Goal: Contribute content: Add original content to the website for others to see

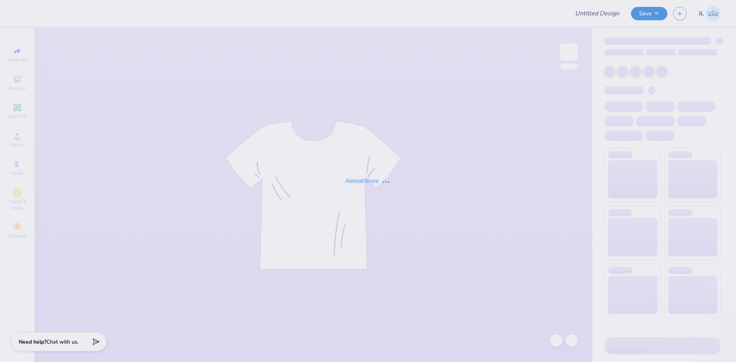
type input "Lassos Cowgirl Tee"
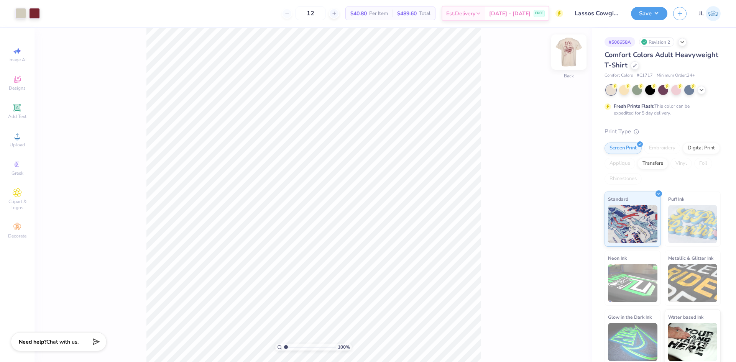
click at [569, 58] on img at bounding box center [569, 52] width 31 height 31
click at [569, 53] on img at bounding box center [569, 52] width 31 height 31
click at [21, 136] on icon at bounding box center [17, 136] width 9 height 9
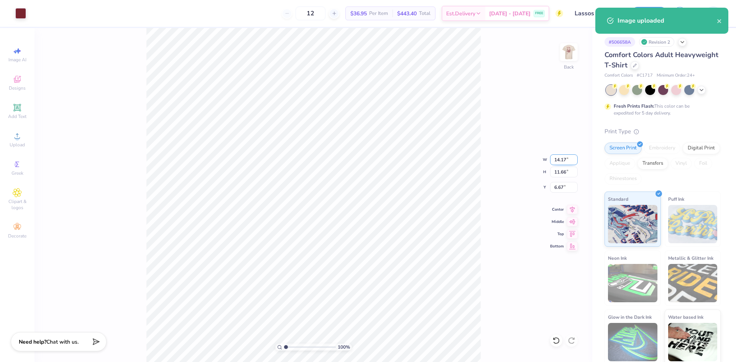
click at [562, 160] on input "14.17" at bounding box center [564, 160] width 28 height 11
type input "4.00"
type input "3.29"
click at [560, 189] on input "10.86" at bounding box center [564, 187] width 28 height 11
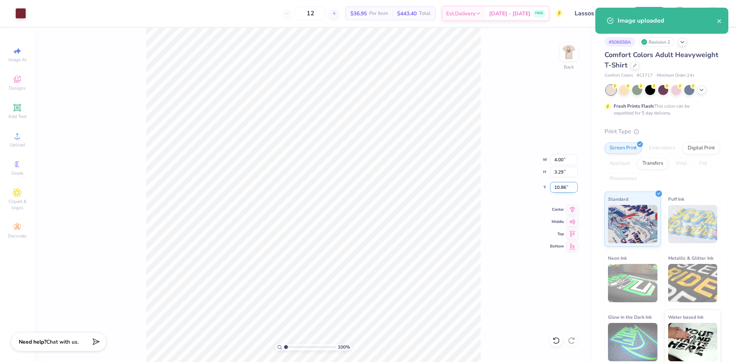
click at [560, 189] on input "10.86" at bounding box center [564, 187] width 28 height 11
type input "3.00"
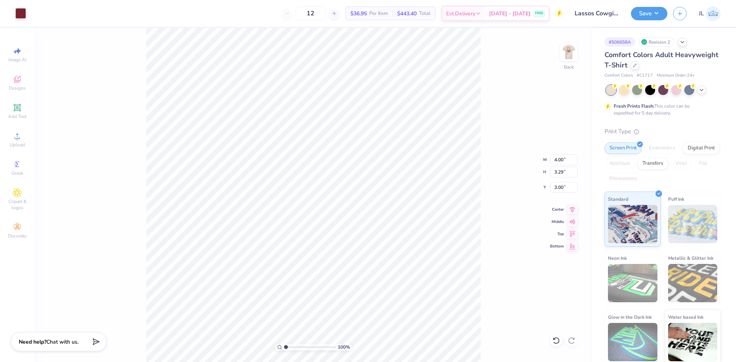
click at [485, 109] on div "100 % Back W 4.00 4.00 " H 3.29 3.29 " Y 3.00 3.00 " Center Middle Top Bottom" at bounding box center [314, 195] width 558 height 334
click at [562, 63] on img at bounding box center [569, 52] width 31 height 31
click at [567, 57] on img at bounding box center [569, 52] width 31 height 31
click at [483, 79] on div "100 % Back" at bounding box center [314, 195] width 558 height 334
click at [230, 11] on div "12 $36.95 Per Item $443.40 Total Est. Delivery Aug 30 - Sep 2 FREE" at bounding box center [297, 13] width 531 height 27
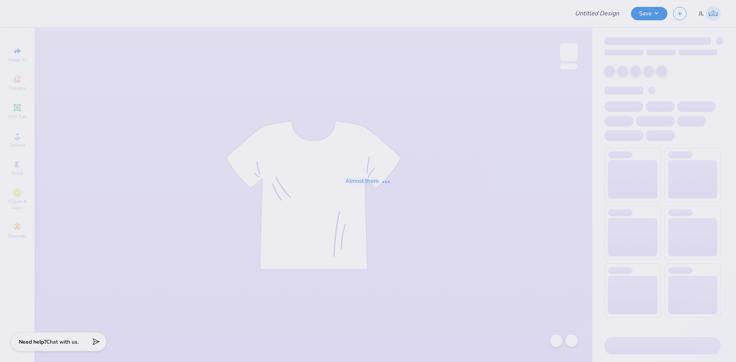
type input "Uniforms - Digs Dog Care"
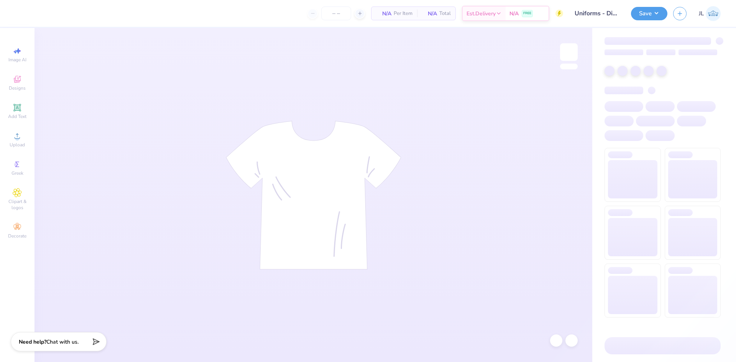
type input "50"
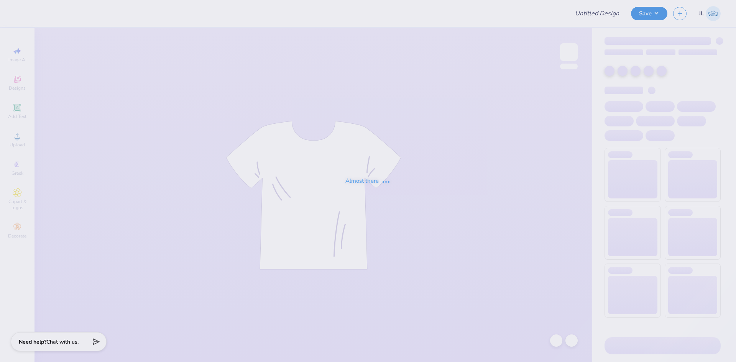
type input "Uniforms - Digs Dog Care"
type input "CYC SHIRT"
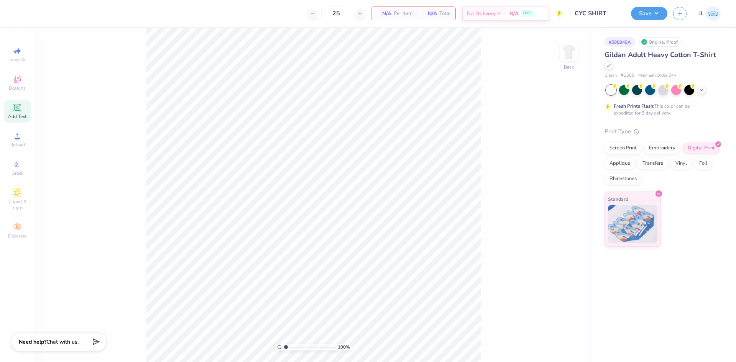
click at [22, 115] on span "Add Text" at bounding box center [17, 116] width 18 height 6
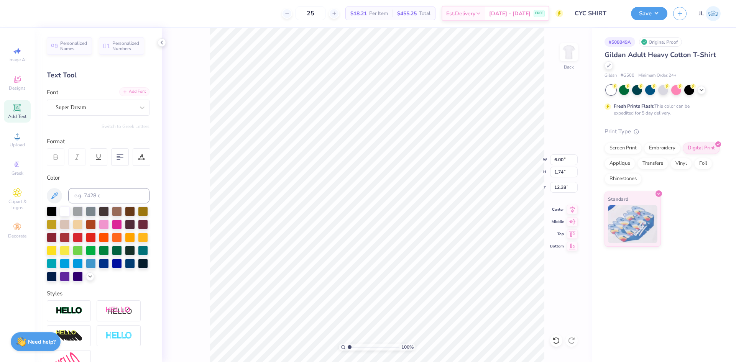
click at [128, 89] on div "Add Font" at bounding box center [134, 91] width 30 height 9
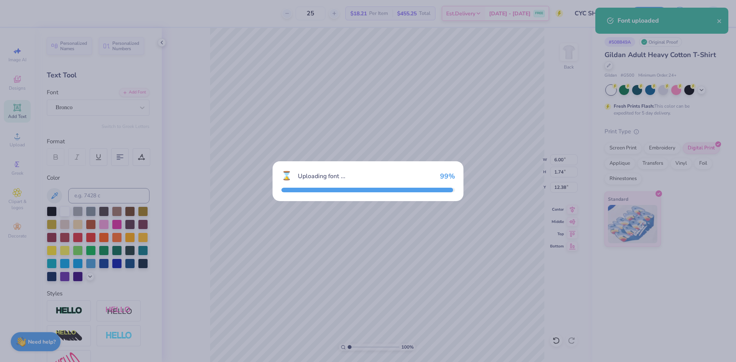
type input "3.52"
type input "1.67"
type input "12.42"
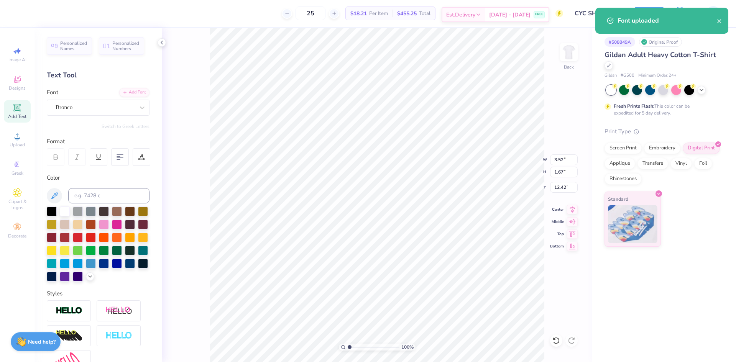
scroll to position [7, 1]
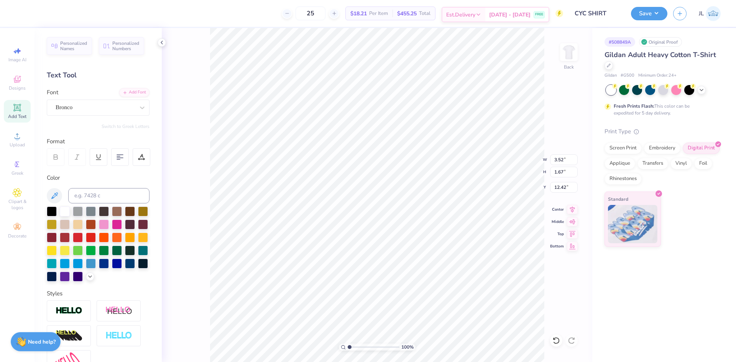
type textarea "CYC"
type input "2.61"
click at [87, 279] on icon at bounding box center [90, 276] width 6 height 6
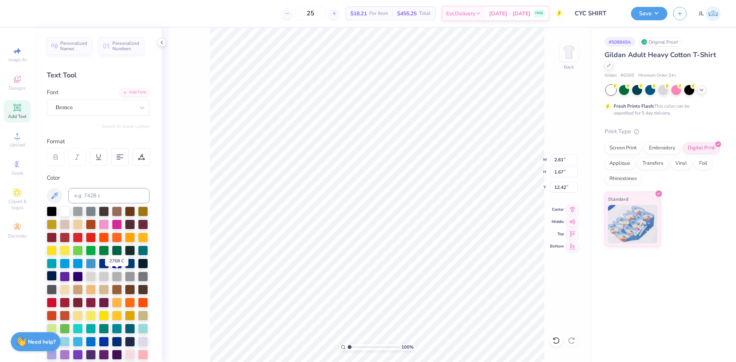
click at [57, 280] on div at bounding box center [52, 276] width 10 height 10
type input "8.80"
type input "5.62"
type input "7.23"
click at [420, 174] on li "Copy" at bounding box center [427, 173] width 60 height 15
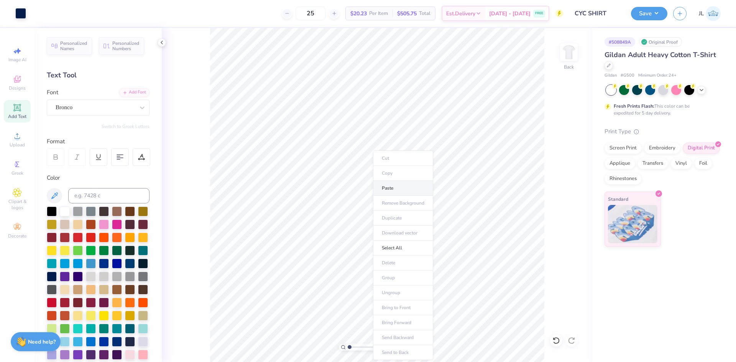
click at [400, 189] on li "Paste" at bounding box center [403, 188] width 60 height 15
type textarea "COUNTRY NIGHT"
type input "15.01"
type input "2.13"
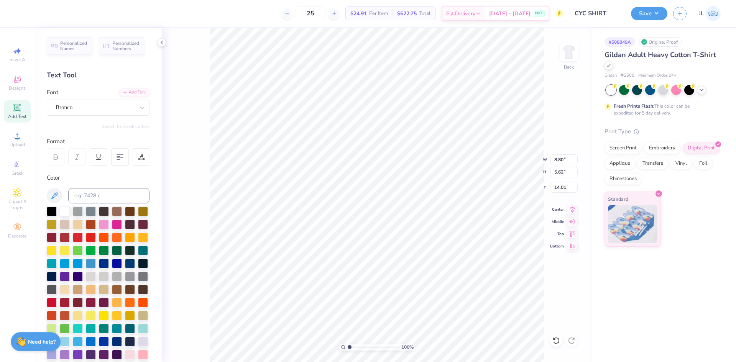
type input "15.76"
type input "9.52"
type input "1.35"
type input "13.25"
type input "8.52"
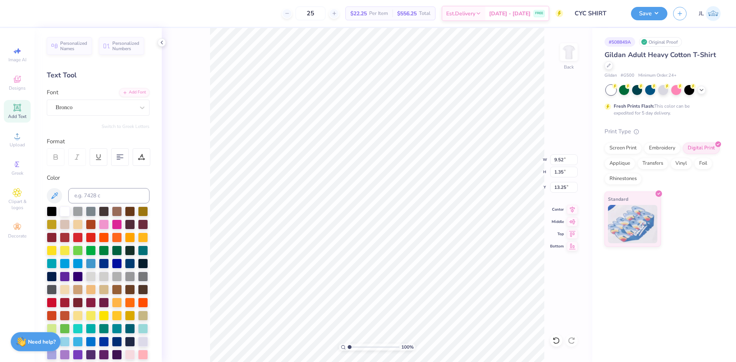
type input "1.21"
type input "13.39"
click at [572, 210] on icon at bounding box center [572, 208] width 11 height 9
click at [575, 223] on icon at bounding box center [572, 220] width 11 height 9
type input "9.56"
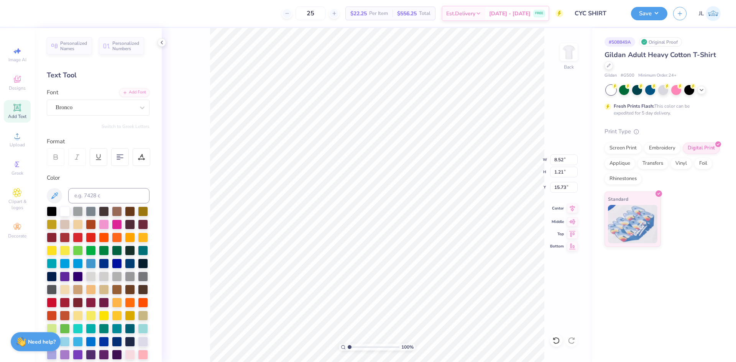
click at [571, 212] on icon at bounding box center [572, 208] width 11 height 9
type input "8.18"
type input "1.16"
type input "15.77"
click at [573, 209] on icon at bounding box center [572, 208] width 11 height 9
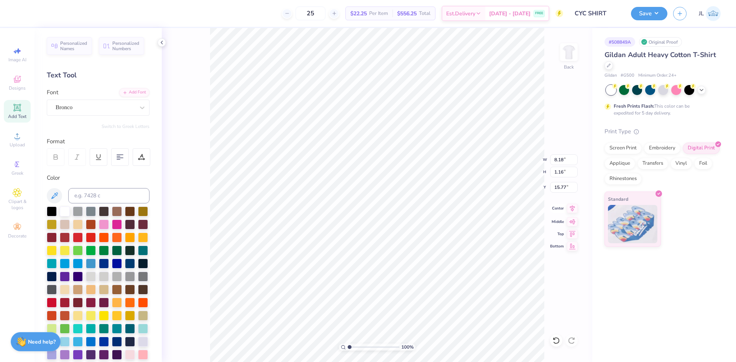
type input "8.80"
type input "5.62"
type input "9.56"
click at [572, 207] on icon at bounding box center [572, 208] width 5 height 7
type input "15.59"
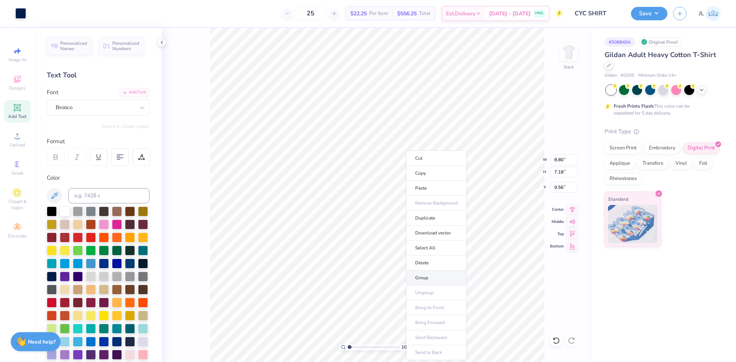
click at [434, 276] on li "Group" at bounding box center [436, 278] width 60 height 15
click at [560, 160] on input "8.80" at bounding box center [564, 160] width 28 height 11
type input "7"
click at [557, 191] on input "9.56" at bounding box center [564, 187] width 28 height 11
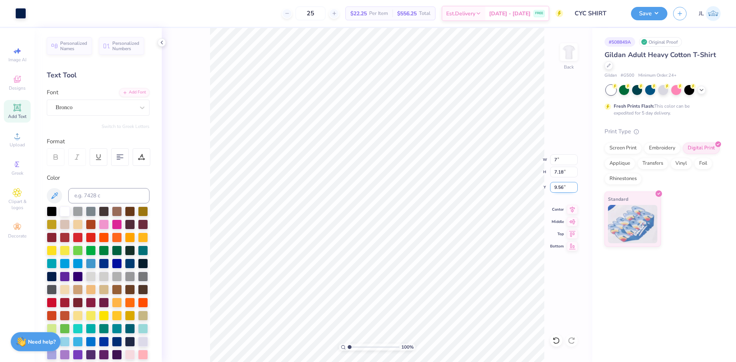
click at [557, 191] on input "9.56" at bounding box center [564, 187] width 28 height 11
type input "3.00"
click at [567, 161] on input "7" at bounding box center [564, 160] width 28 height 11
click at [556, 157] on input "8.80" at bounding box center [564, 160] width 28 height 11
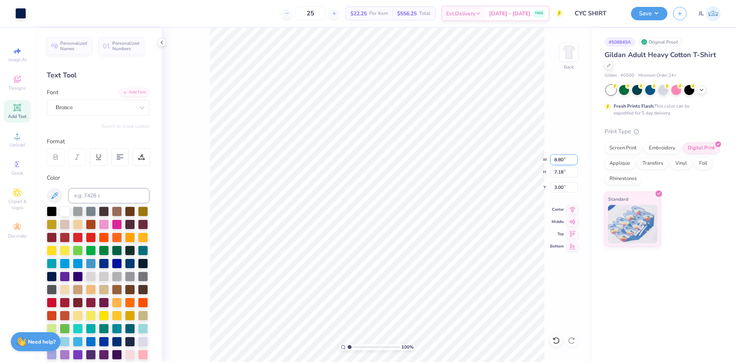
click at [556, 157] on input "8.80" at bounding box center [564, 160] width 28 height 11
type input "7.00"
type input "5.71"
click at [557, 189] on input "3.74" at bounding box center [564, 187] width 28 height 11
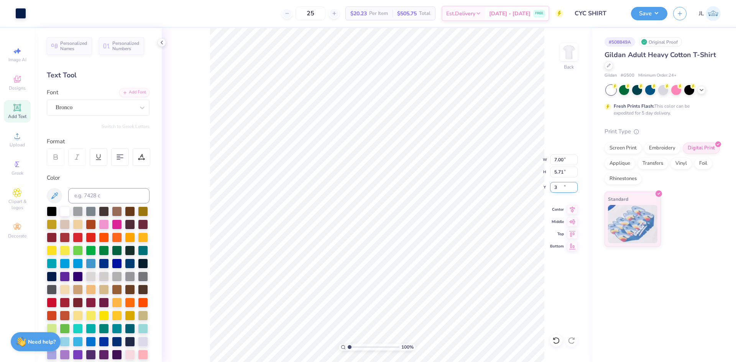
type input "3.00"
click at [572, 53] on img at bounding box center [569, 52] width 31 height 31
click at [8, 143] on div "Upload" at bounding box center [17, 139] width 27 height 23
click at [18, 142] on span "Upload" at bounding box center [17, 145] width 15 height 6
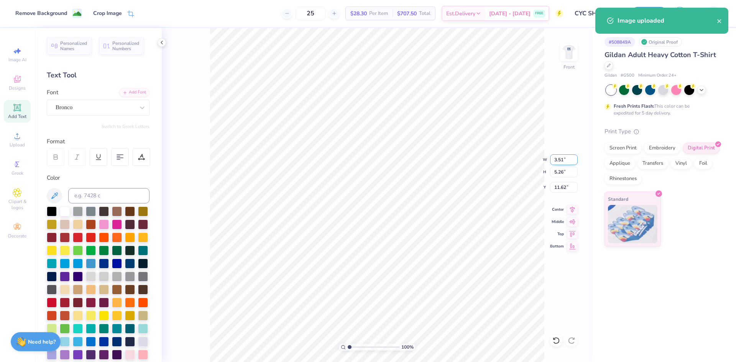
click at [556, 160] on input "3.51" at bounding box center [564, 160] width 28 height 11
type input "12.00"
type input "18.00"
type input "5.25"
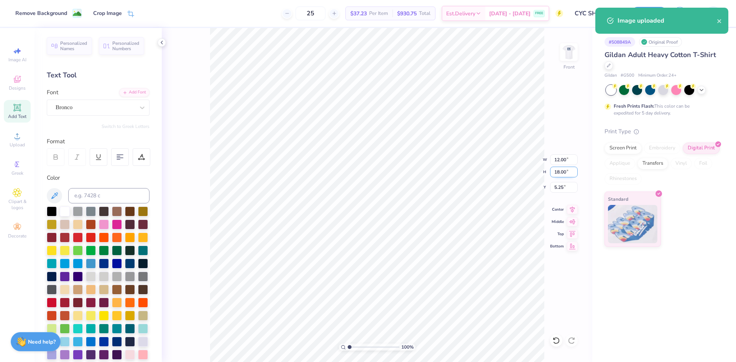
click at [559, 177] on input "18.00" at bounding box center [564, 172] width 28 height 11
click at [560, 177] on input "18.00" at bounding box center [564, 172] width 28 height 11
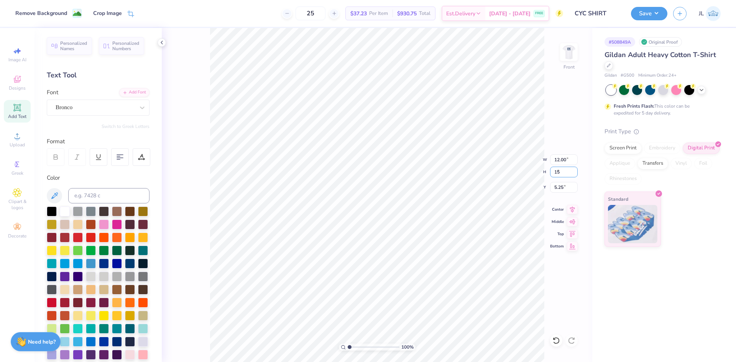
type input "15"
type input "10.00"
type input "15.00"
click at [561, 187] on input "6.75" at bounding box center [564, 187] width 28 height 11
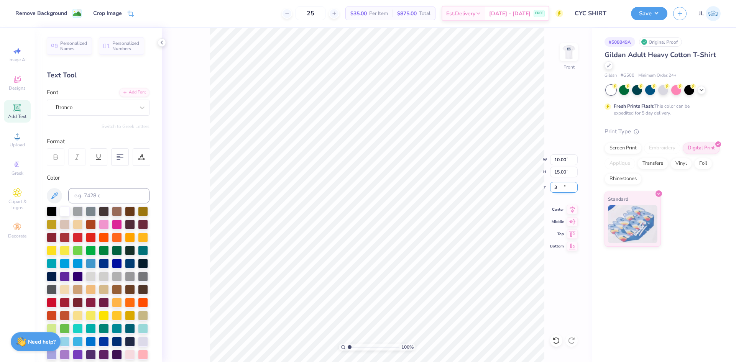
type input "3.00"
click at [569, 209] on icon at bounding box center [572, 208] width 11 height 9
click at [574, 54] on img at bounding box center [569, 52] width 31 height 31
click at [570, 63] on img at bounding box center [569, 52] width 31 height 31
click at [640, 13] on button "Save" at bounding box center [649, 12] width 36 height 13
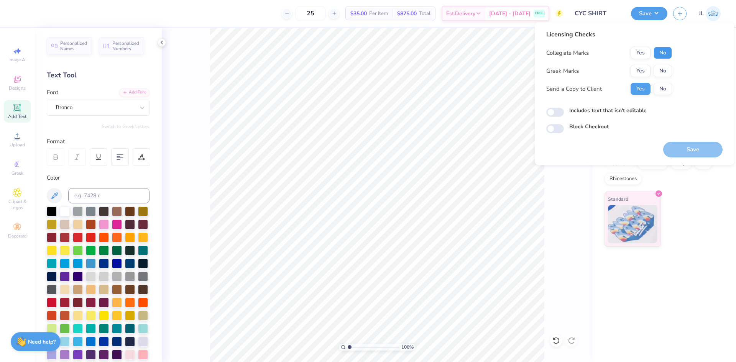
click at [665, 52] on button "No" at bounding box center [663, 53] width 18 height 12
click at [665, 68] on button "No" at bounding box center [663, 71] width 18 height 12
drag, startPoint x: 687, startPoint y: 160, endPoint x: 687, endPoint y: 156, distance: 3.9
click at [687, 160] on div "Licensing Checks Collegiate Marks Yes No Greek Marks Yes No Send a Copy to Clie…" at bounding box center [634, 93] width 199 height 143
click at [687, 152] on button "Save" at bounding box center [692, 150] width 59 height 16
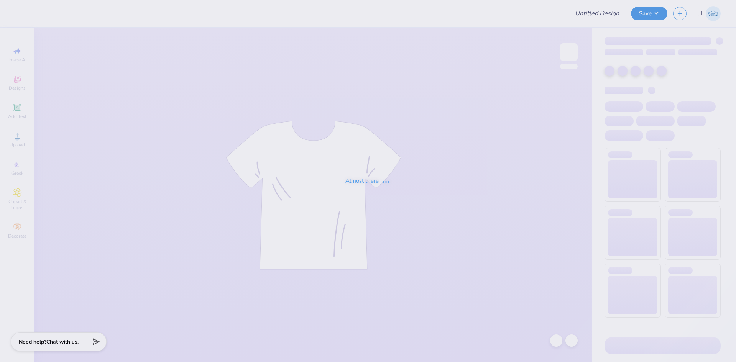
type input "Lassos Cowgirl Tee"
